Goal: Check status: Check status

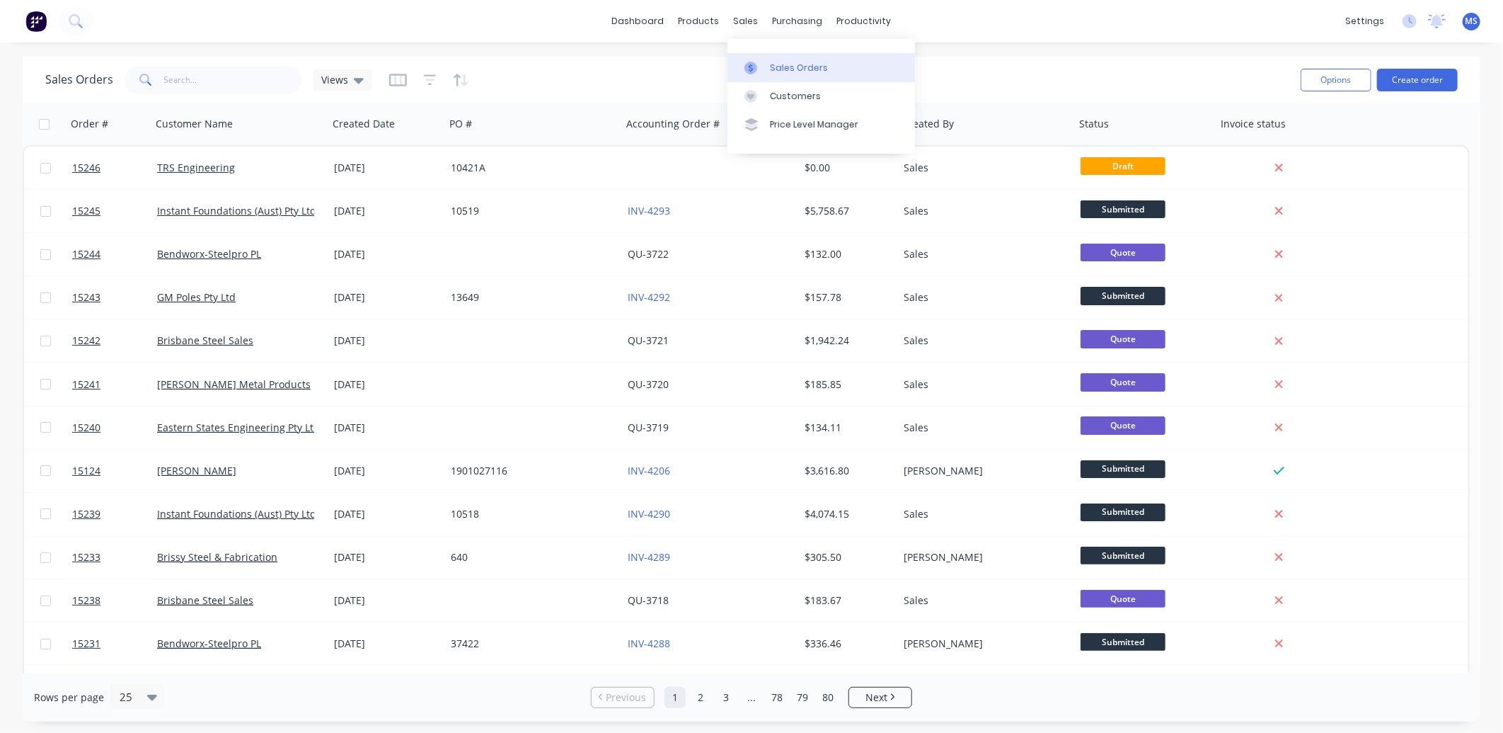
click at [774, 62] on div "Sales Orders" at bounding box center [799, 68] width 58 height 13
click at [165, 73] on input "text" at bounding box center [233, 80] width 138 height 28
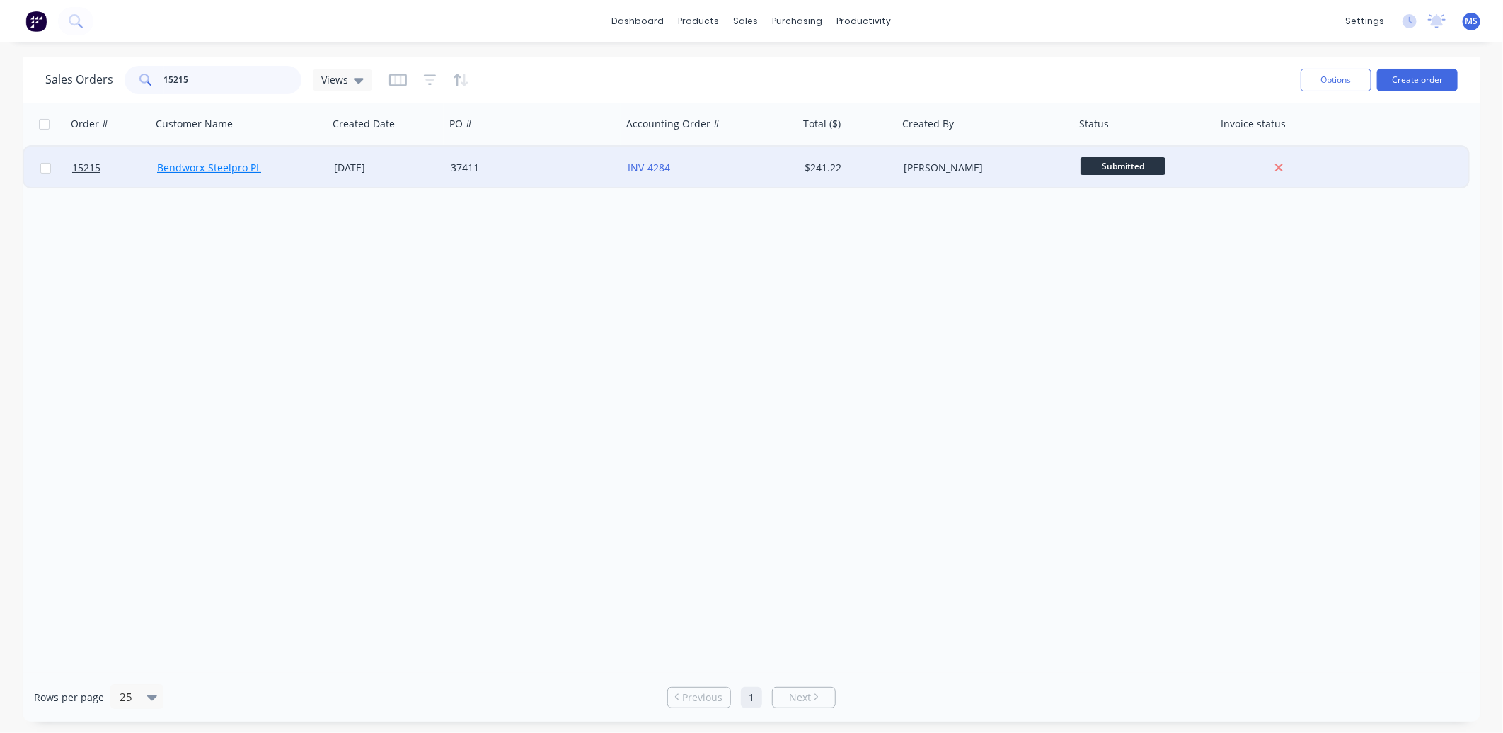
type input "15215"
click at [205, 166] on link "Bendworx-Steelpro PL" at bounding box center [209, 167] width 104 height 13
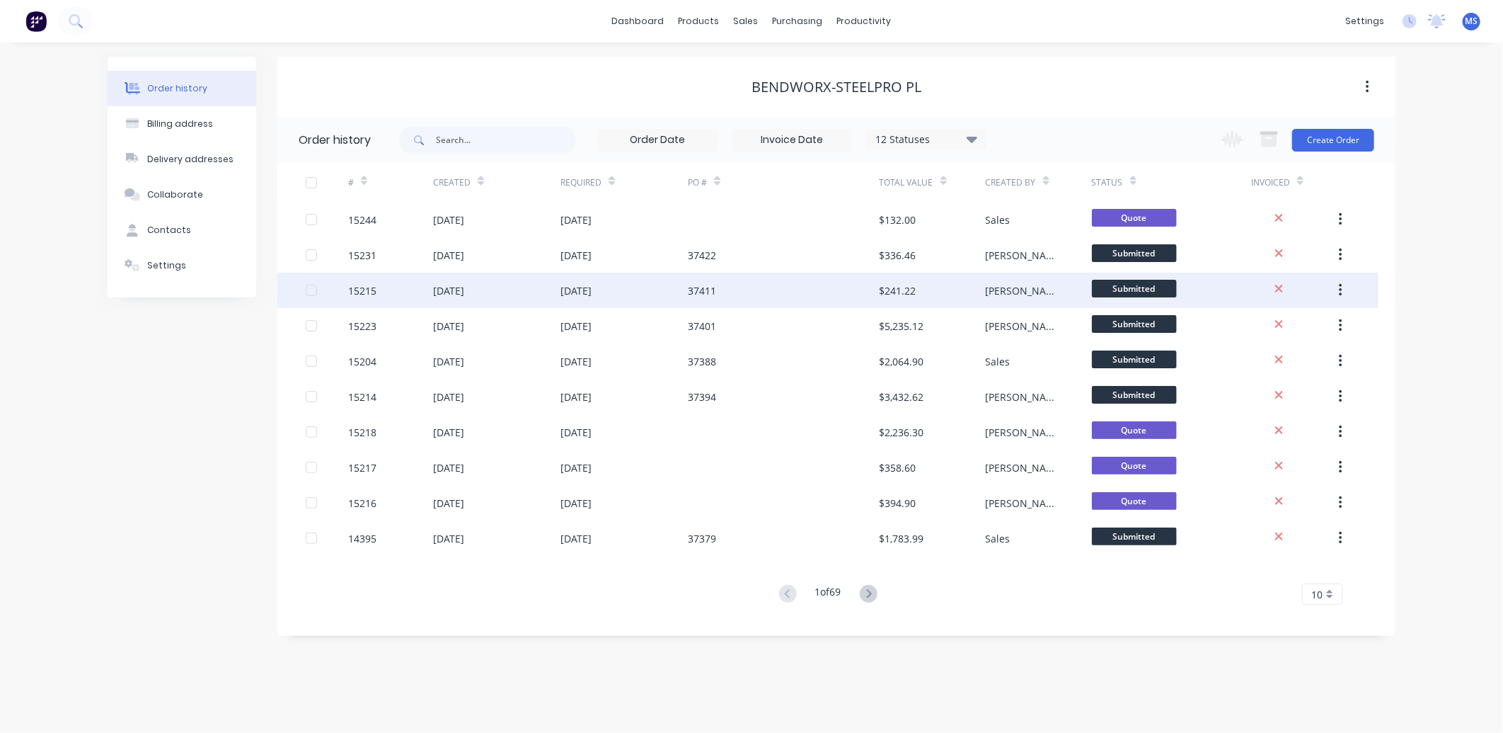
click at [413, 303] on div "15215" at bounding box center [390, 289] width 85 height 35
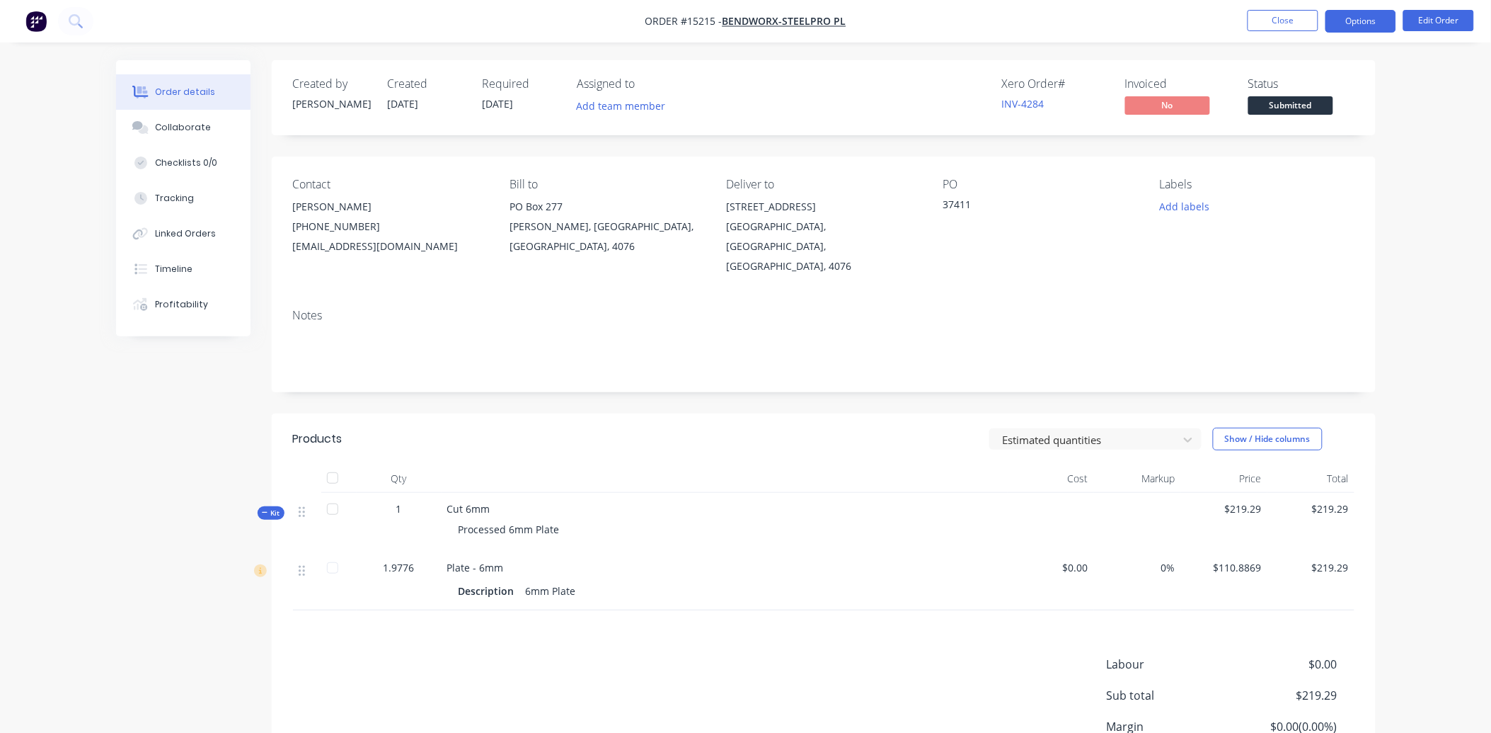
click at [1348, 16] on button "Options" at bounding box center [1361, 21] width 71 height 23
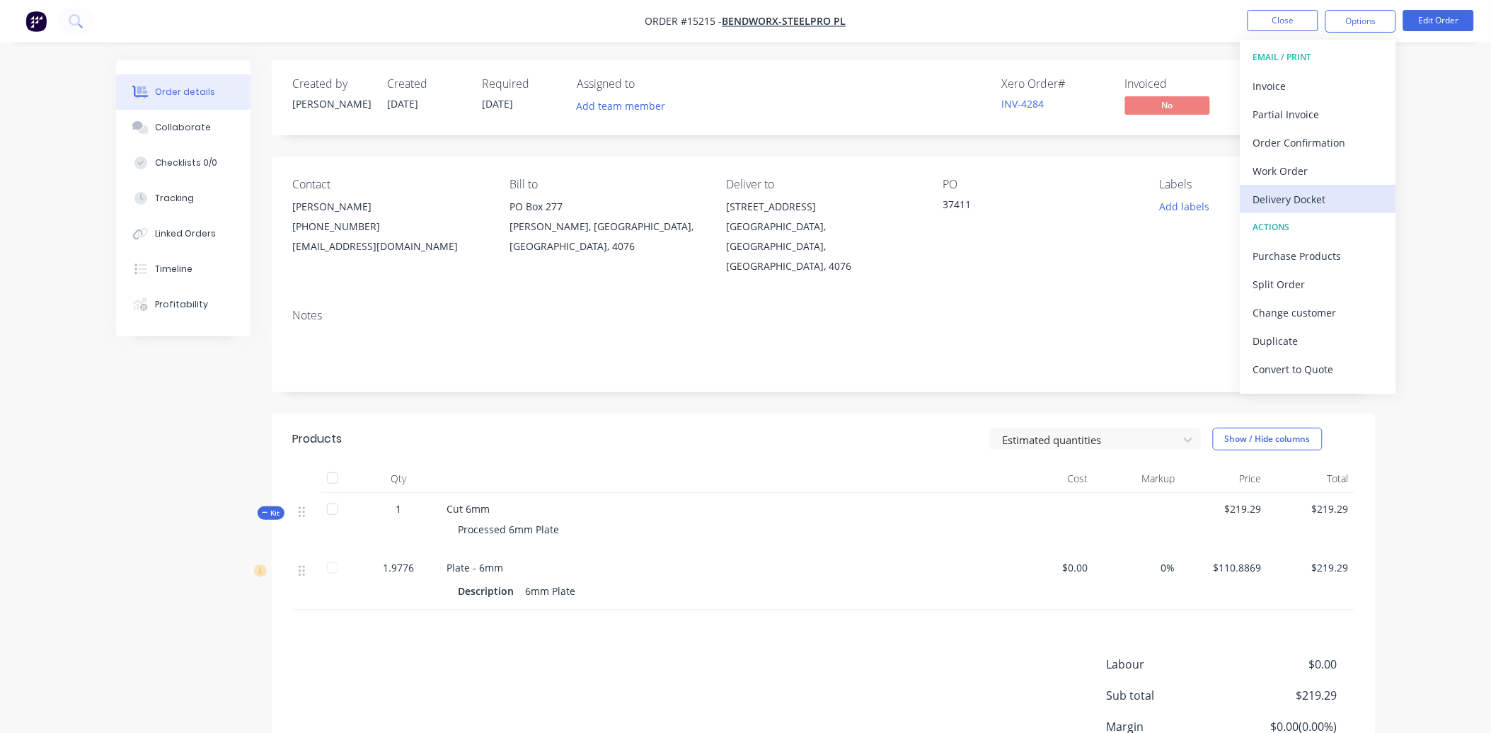
click at [1320, 190] on div "Delivery Docket" at bounding box center [1318, 199] width 130 height 21
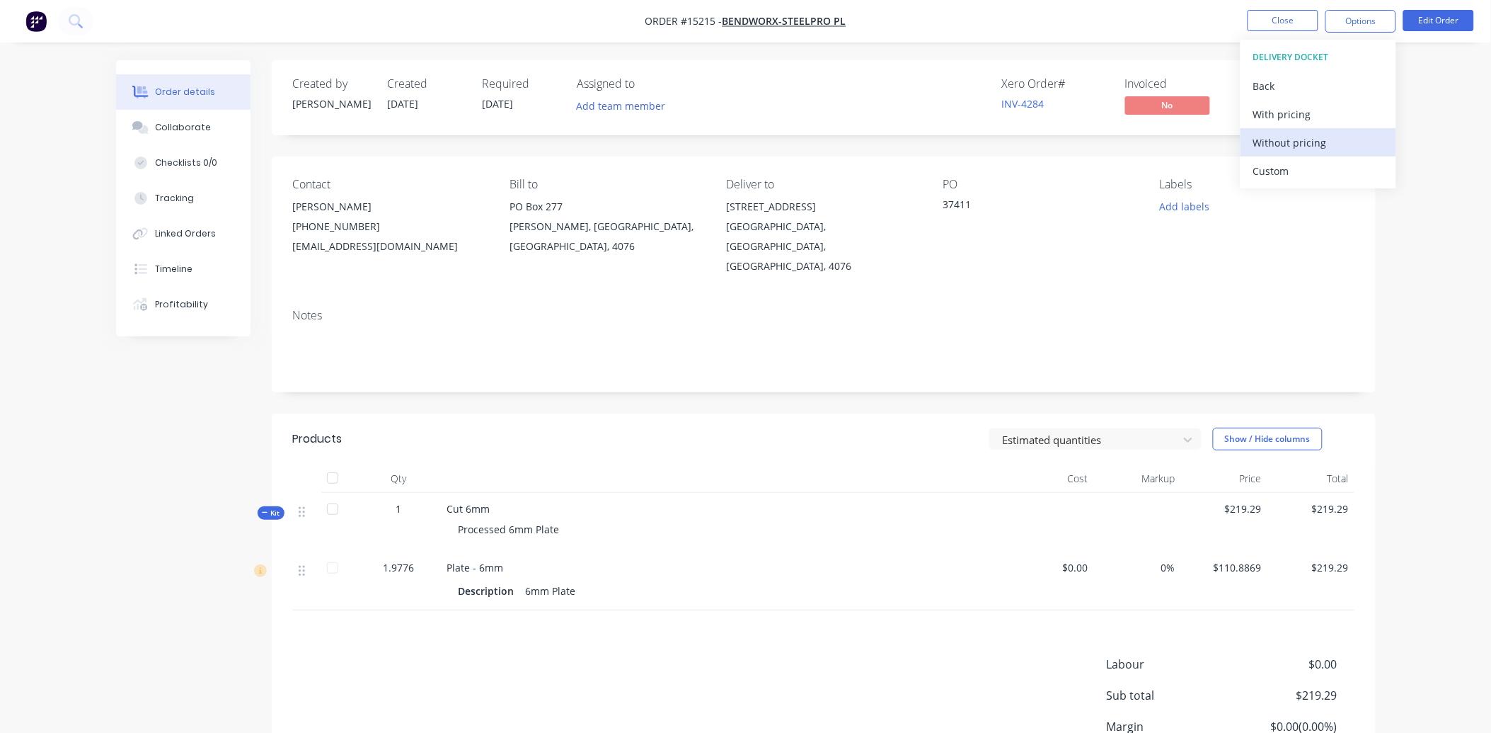
click at [1310, 144] on div "Without pricing" at bounding box center [1318, 142] width 130 height 21
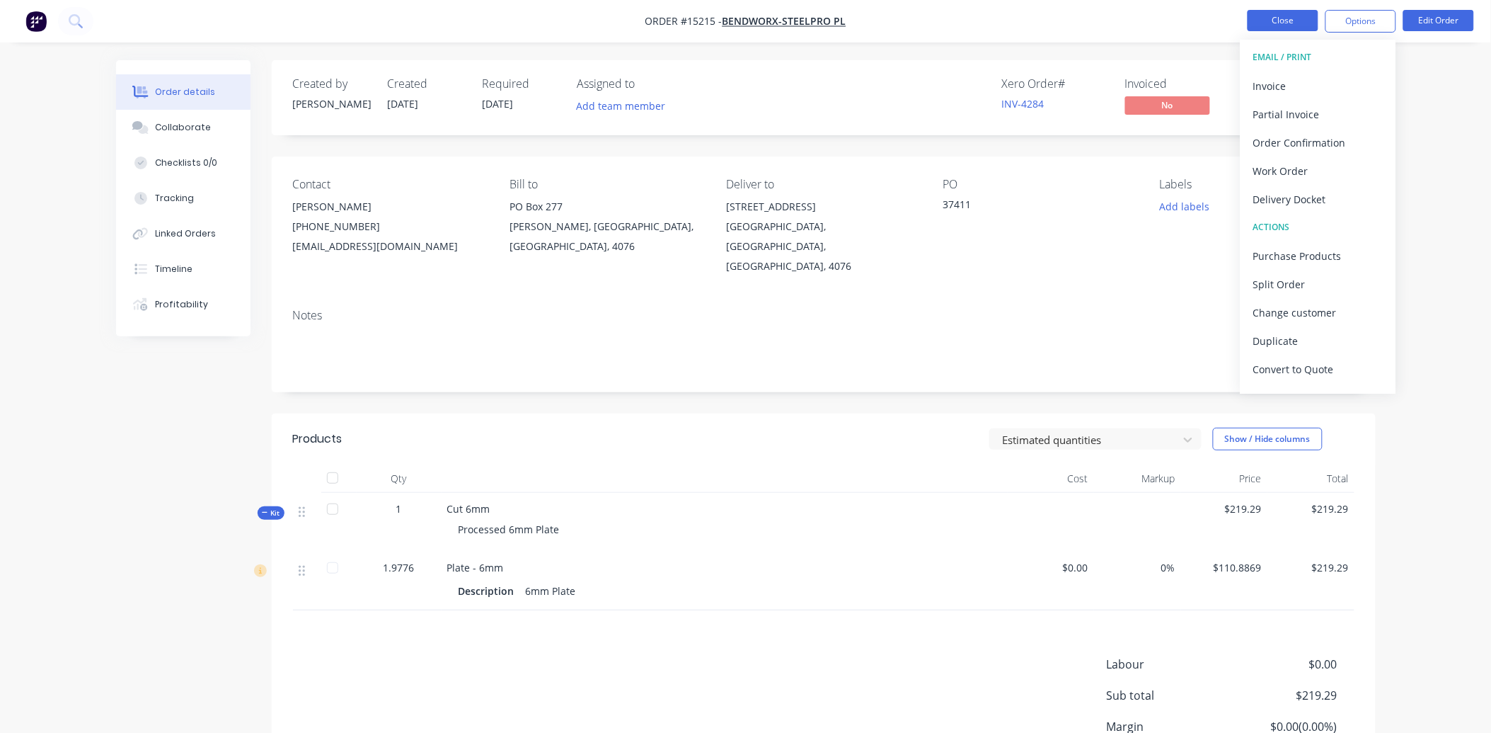
click at [1277, 17] on button "Close" at bounding box center [1283, 20] width 71 height 21
